Goal: Book appointment/travel/reservation

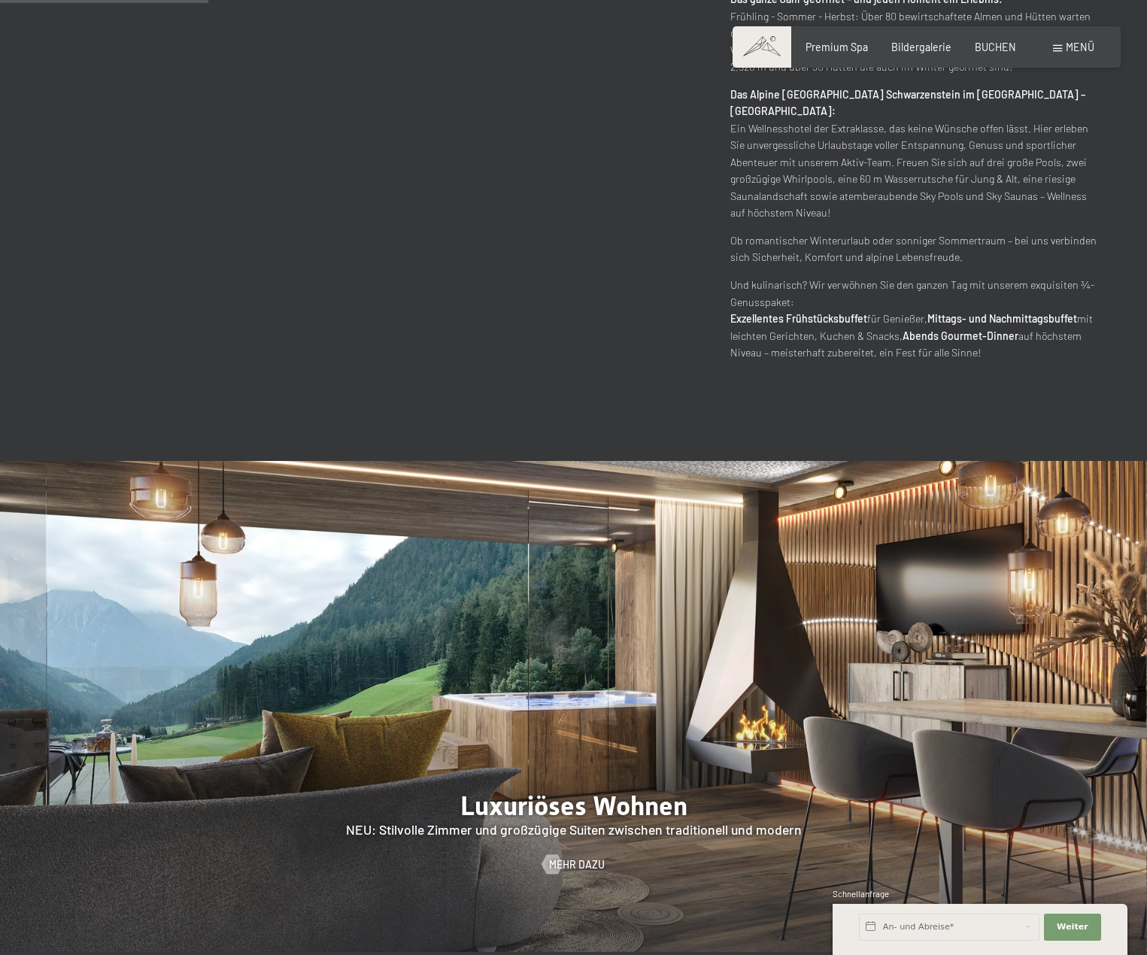
scroll to position [1354, 0]
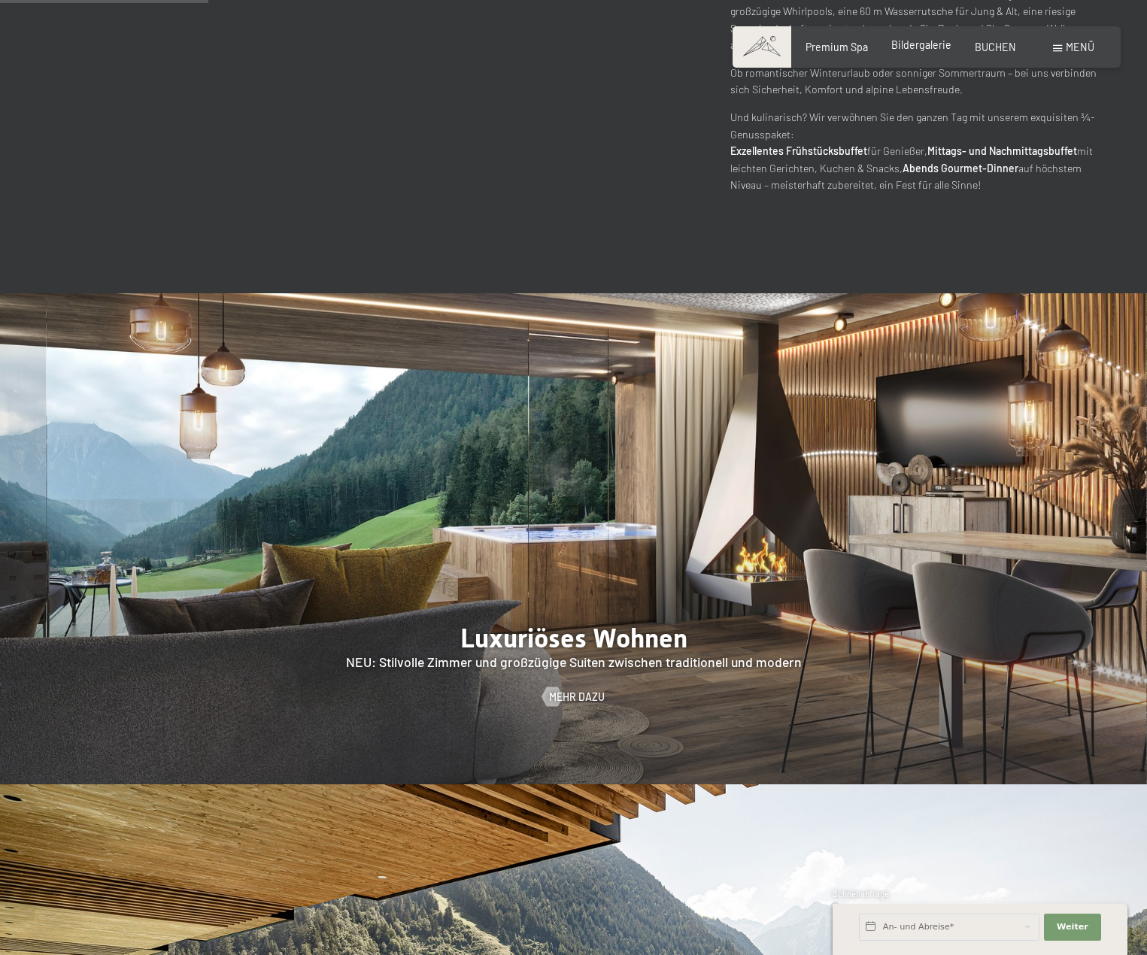
click at [924, 43] on span "Bildergalerie" at bounding box center [921, 44] width 60 height 13
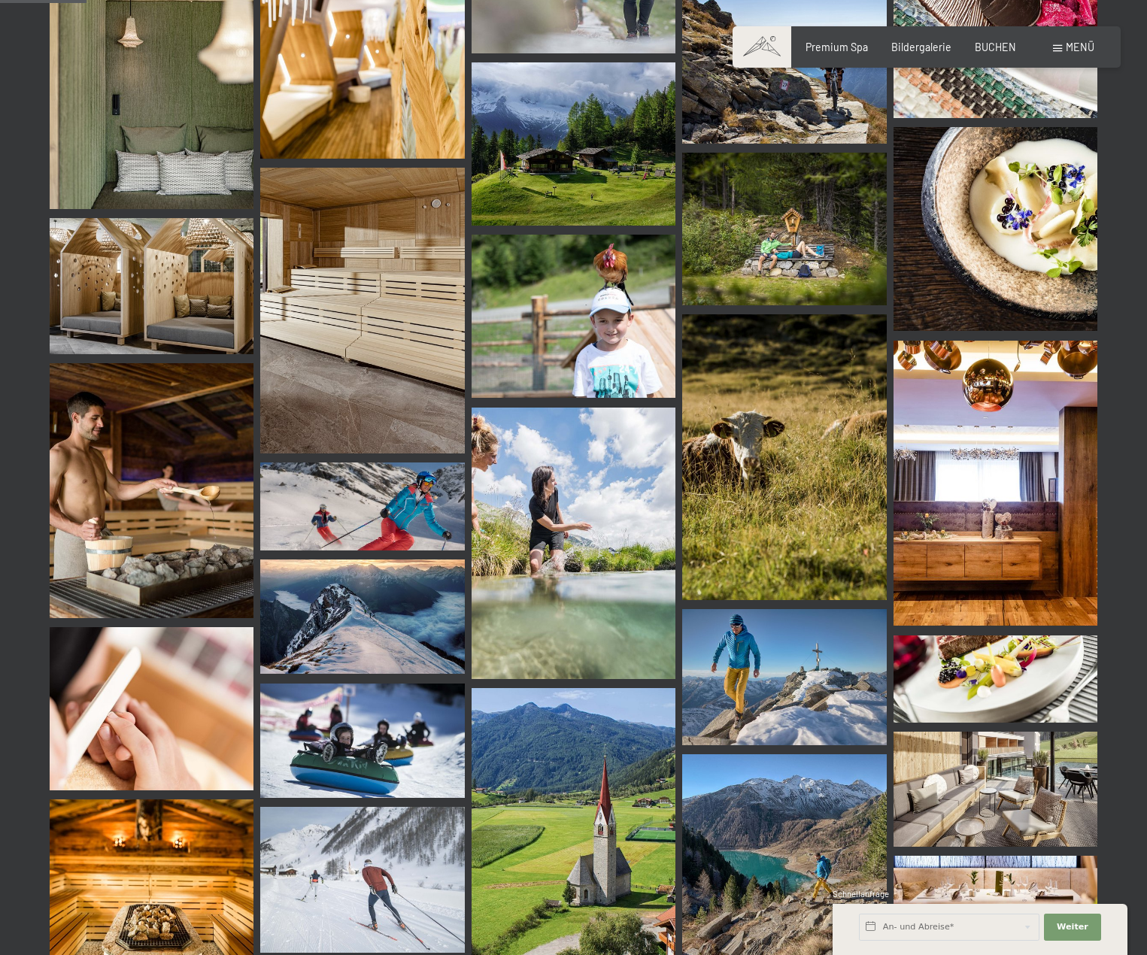
scroll to position [1203, 0]
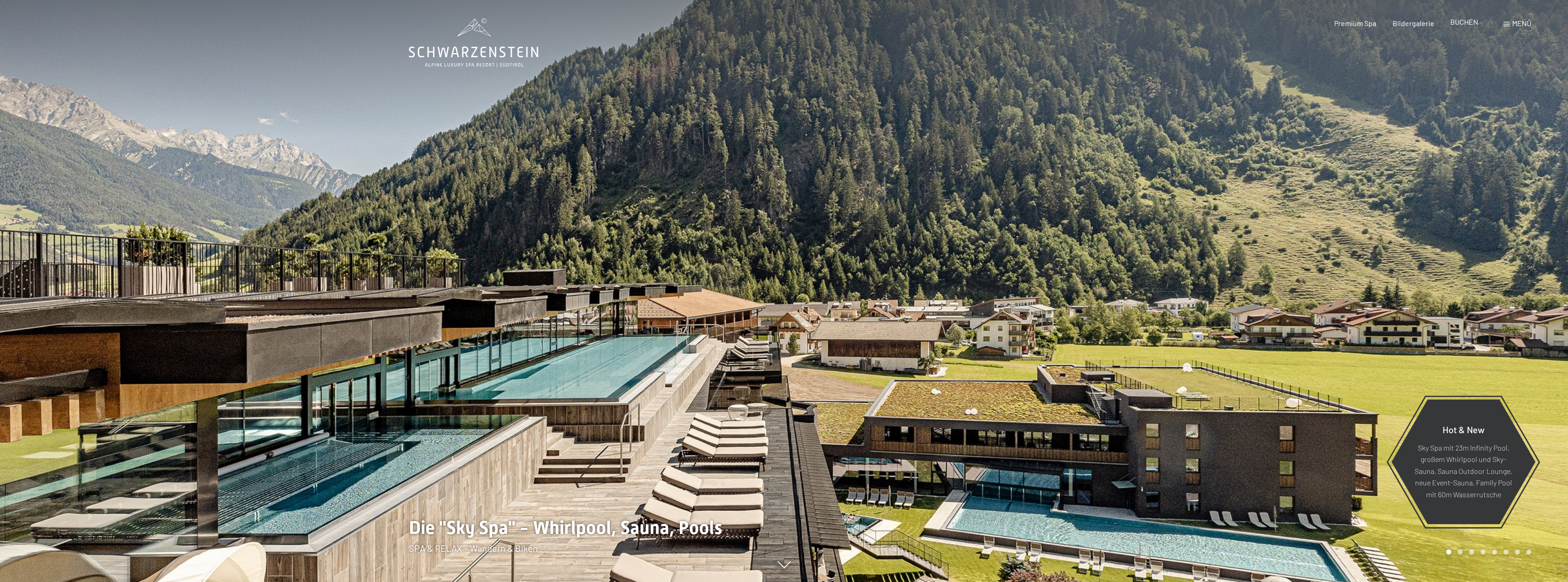
click at [1472, 23] on span "BUCHEN" at bounding box center [1465, 22] width 28 height 9
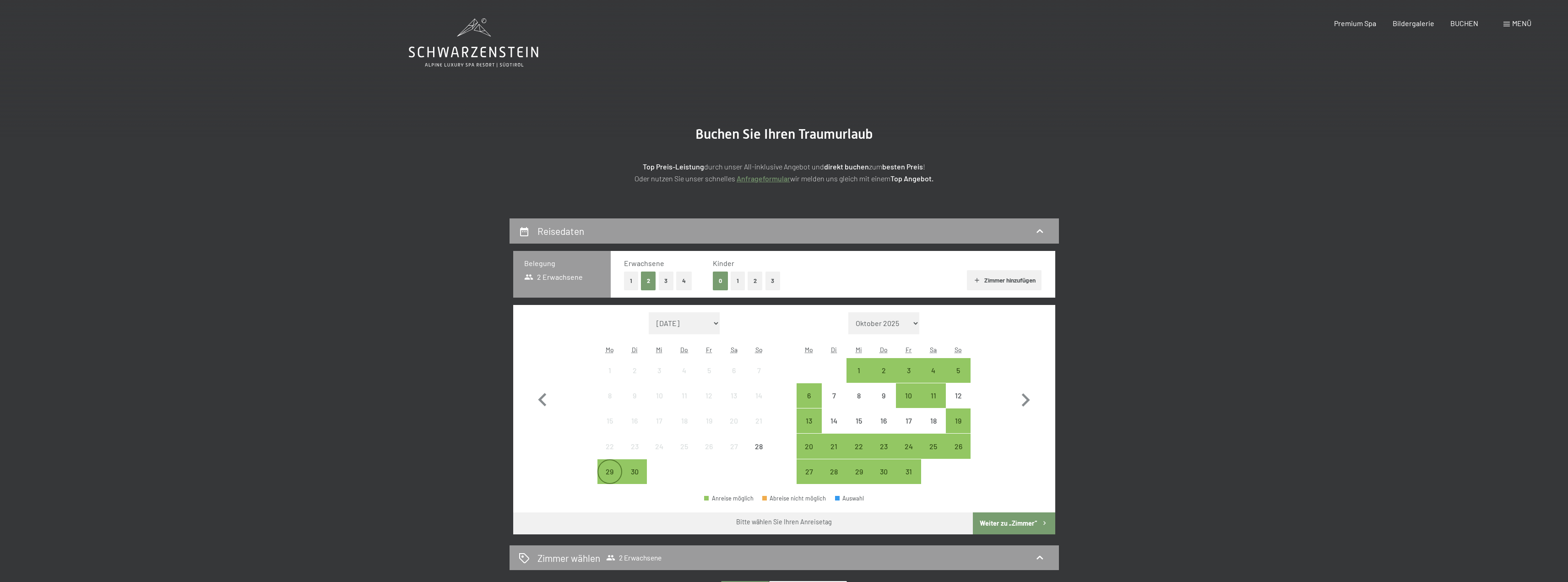
click at [607, 472] on div "29" at bounding box center [610, 480] width 23 height 23
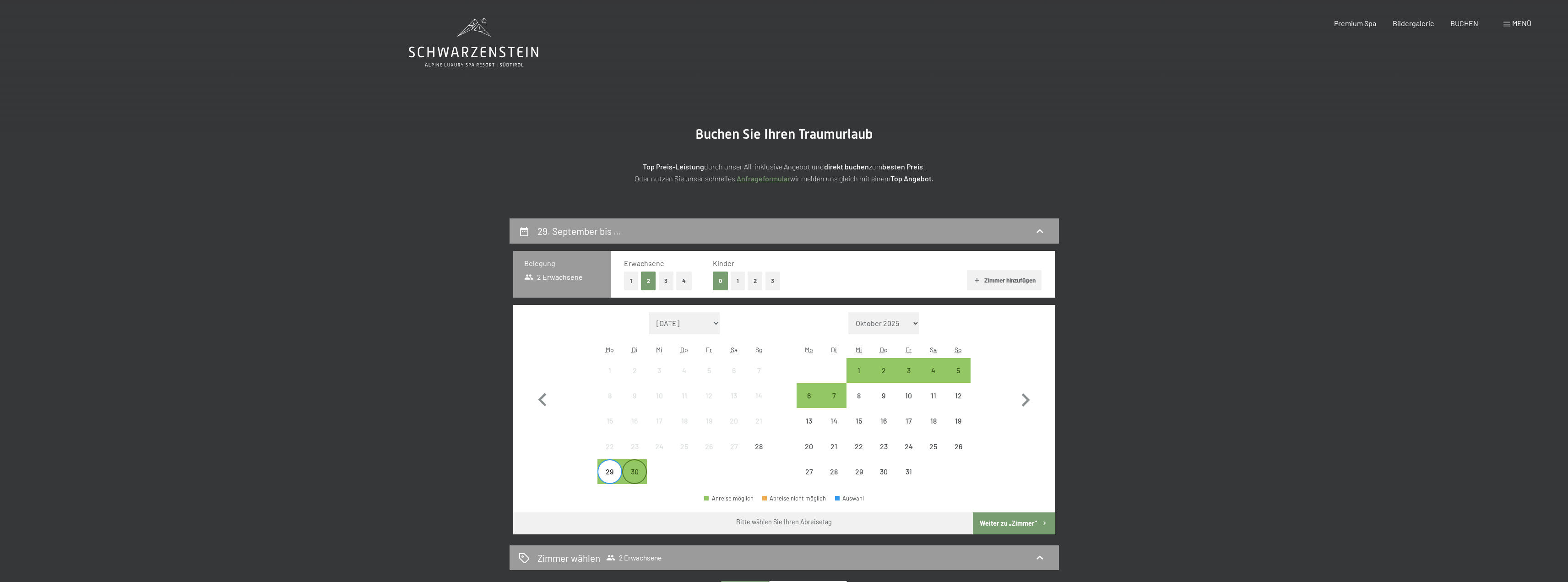
click at [629, 472] on div "30" at bounding box center [635, 480] width 23 height 23
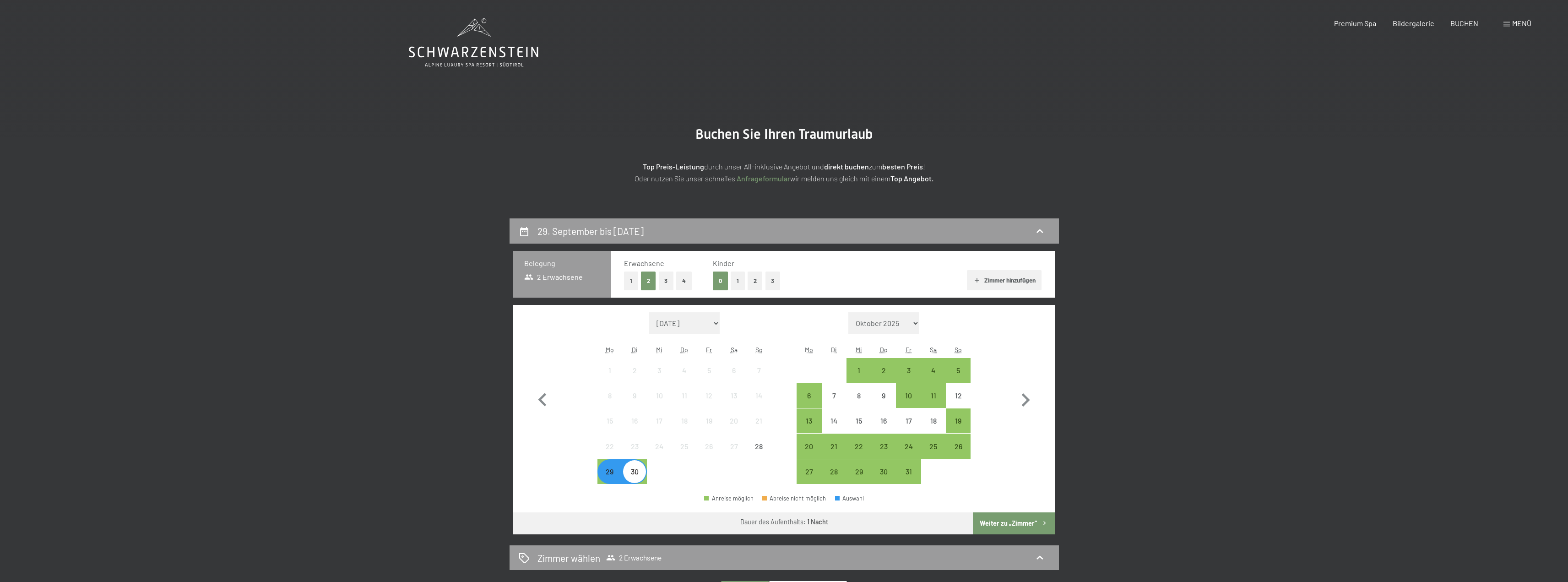
click at [1007, 523] on button "Weiter zu „Zimmer“" at bounding box center [1013, 524] width 82 height 22
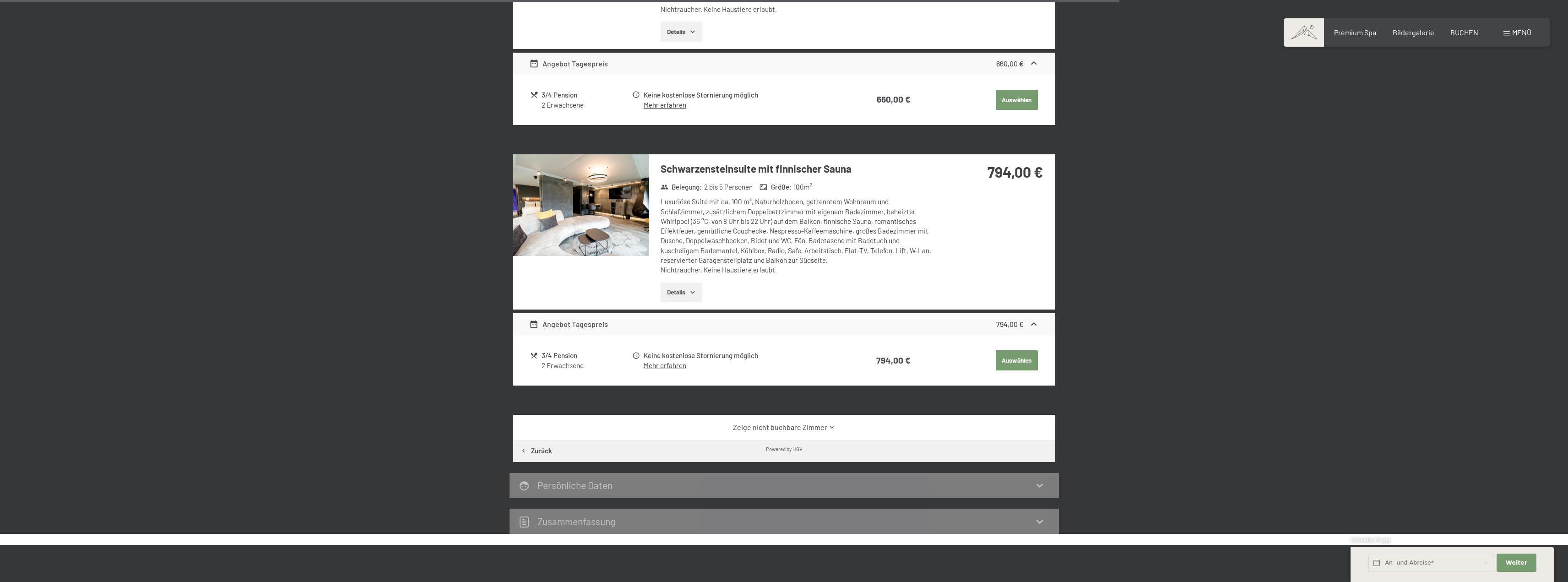
scroll to position [1501, 0]
